Goal: Information Seeking & Learning: Check status

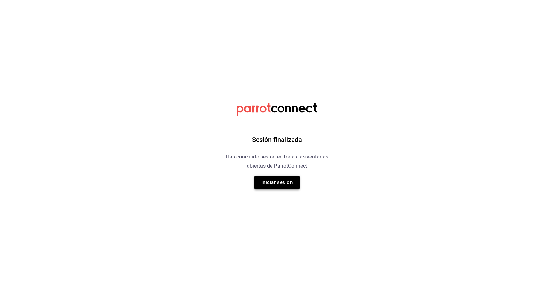
click at [274, 186] on button "Iniciar sesión" at bounding box center [276, 183] width 45 height 14
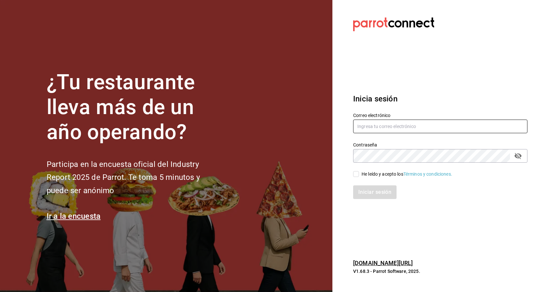
type input "[EMAIL_ADDRESS][DOMAIN_NAME]"
click at [356, 176] on input "He leído y acepto los Términos y condiciones." at bounding box center [356, 174] width 6 height 6
checkbox input "true"
click at [364, 193] on button "Iniciar sesión" at bounding box center [375, 192] width 44 height 14
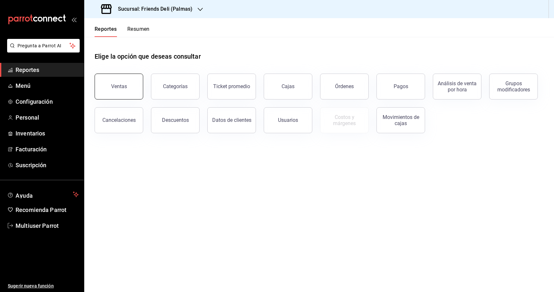
click at [123, 95] on button "Ventas" at bounding box center [119, 87] width 49 height 26
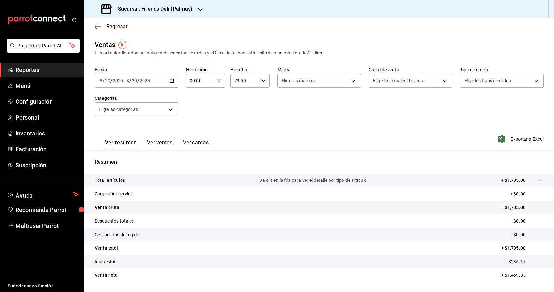
click at [161, 146] on button "Ver ventas" at bounding box center [160, 144] width 26 height 11
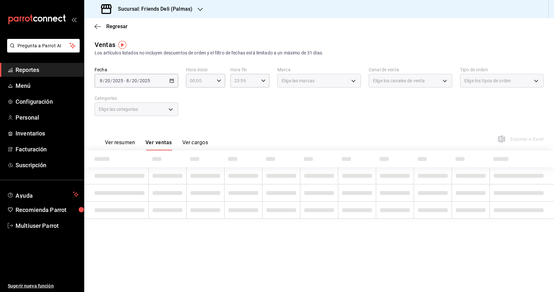
click at [165, 108] on div "Elige las categorías" at bounding box center [137, 109] width 84 height 14
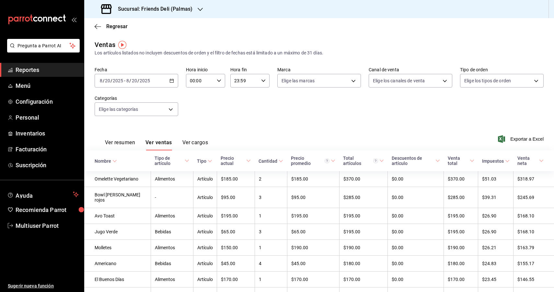
click at [138, 84] on div "[DATE] [DATE] - [DATE] [DATE]" at bounding box center [137, 81] width 84 height 14
click at [123, 140] on li "Mes actual" at bounding box center [125, 144] width 61 height 15
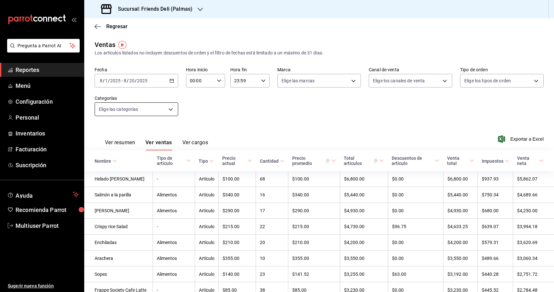
click at [154, 108] on body "Pregunta a Parrot AI Reportes Menú Configuración Personal Inventarios Facturaci…" at bounding box center [277, 146] width 554 height 292
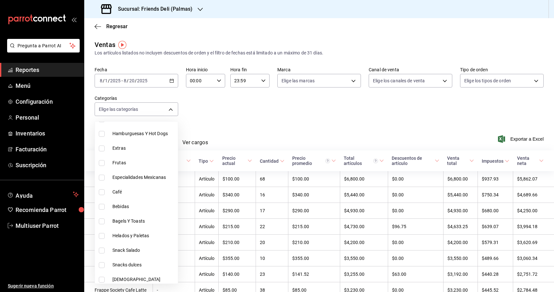
scroll to position [238, 0]
click at [122, 266] on span "Snacks dulces" at bounding box center [143, 263] width 63 height 7
type input "c895856e-ec01-43e9-a8c7-9d6eb361f6ab"
checkbox input "true"
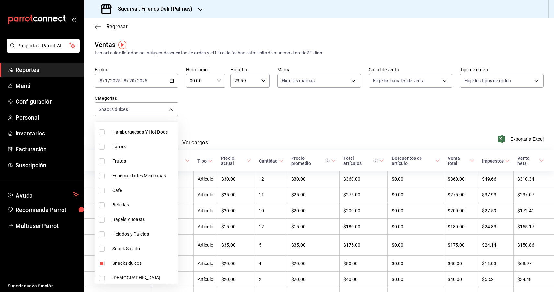
scroll to position [254, 0]
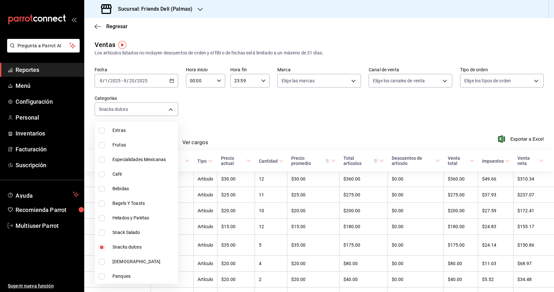
click at [143, 232] on span "Snack Salado" at bounding box center [143, 232] width 63 height 7
type input "c895856e-ec01-43e9-a8c7-9d6eb361f6ab,946a0662-f3af-44f1-8cc6-a33ae6d5c862"
checkbox input "true"
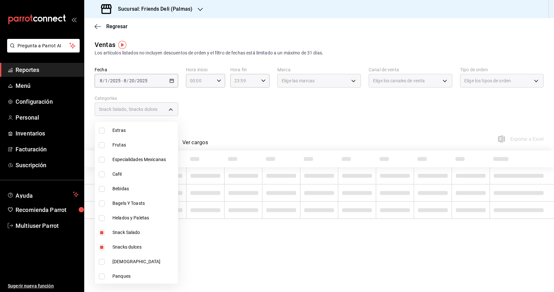
click at [259, 118] on div at bounding box center [277, 146] width 554 height 292
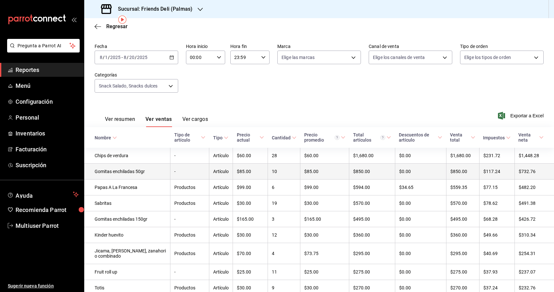
scroll to position [26, 0]
